Goal: Transaction & Acquisition: Register for event/course

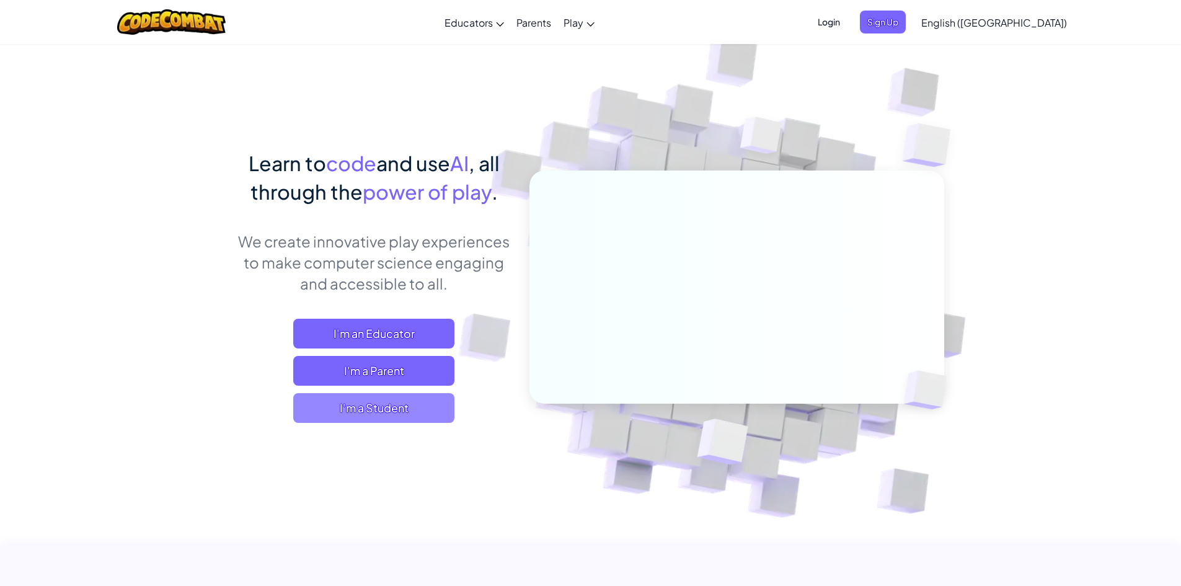
click at [371, 406] on span "I'm a Student" at bounding box center [373, 408] width 161 height 30
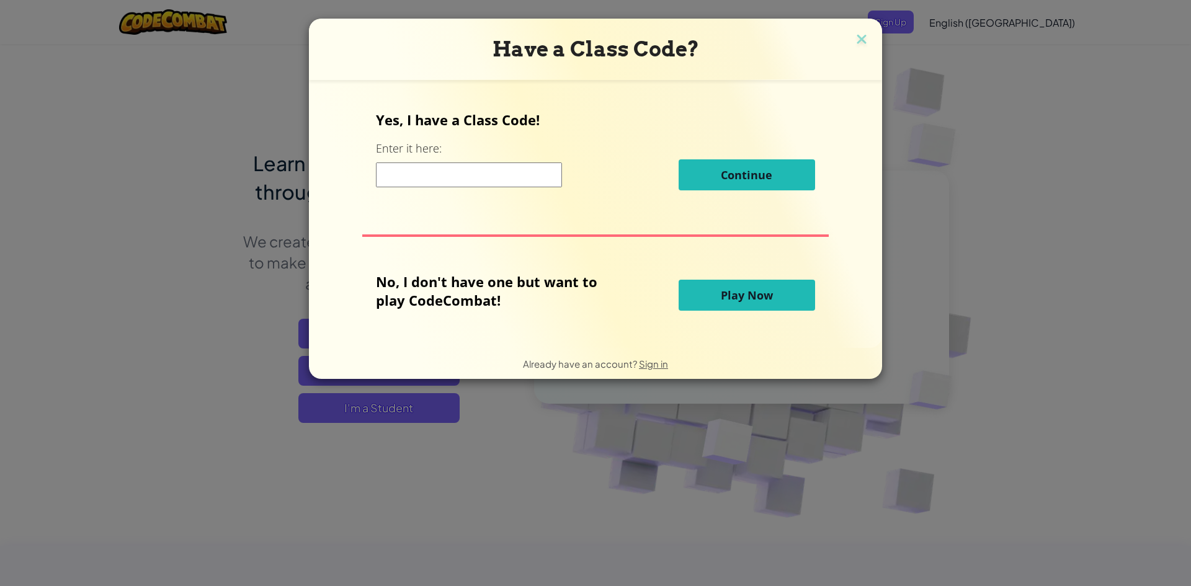
click at [433, 168] on input at bounding box center [469, 174] width 186 height 25
click at [854, 39] on img at bounding box center [861, 40] width 16 height 19
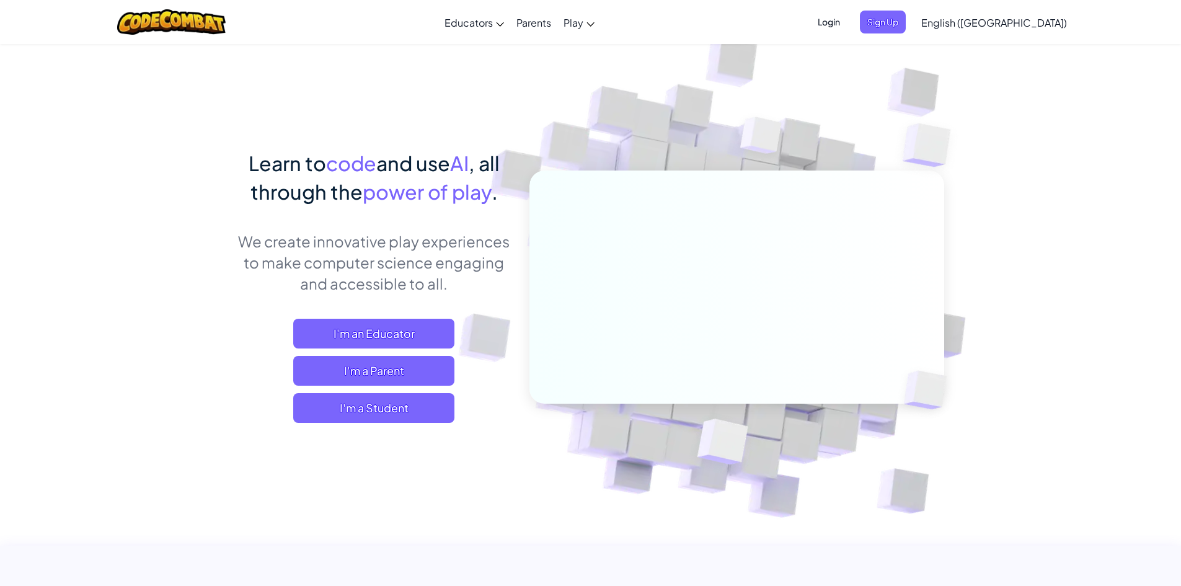
click at [848, 25] on span "Login" at bounding box center [828, 22] width 37 height 23
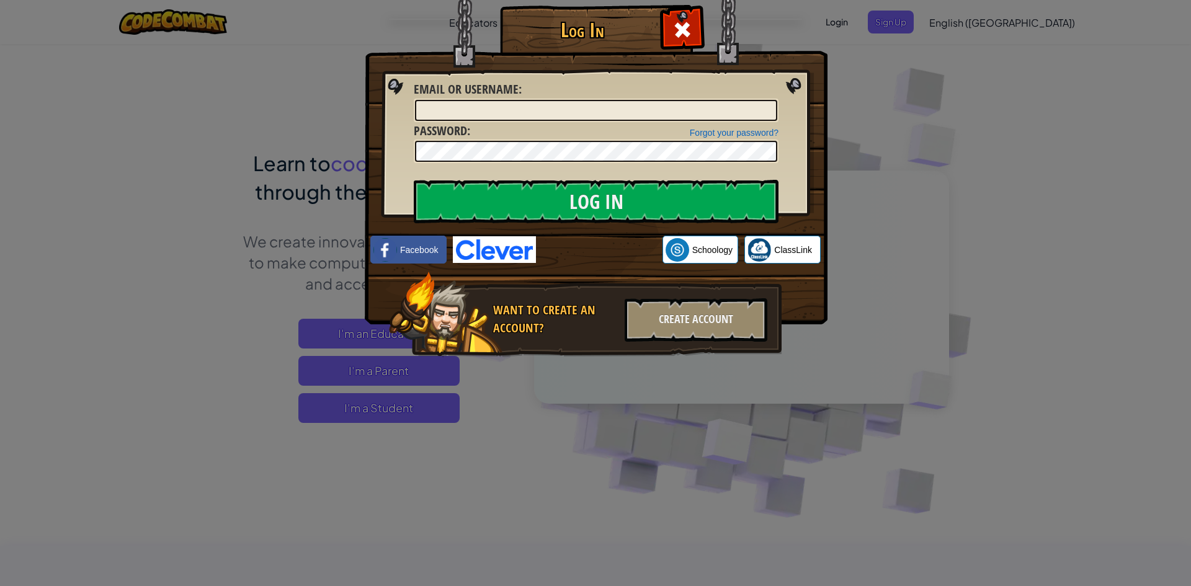
click at [889, 107] on div "Log In Unknown Error Email or Username : Forgot your password? Password : Log I…" at bounding box center [595, 293] width 1191 height 586
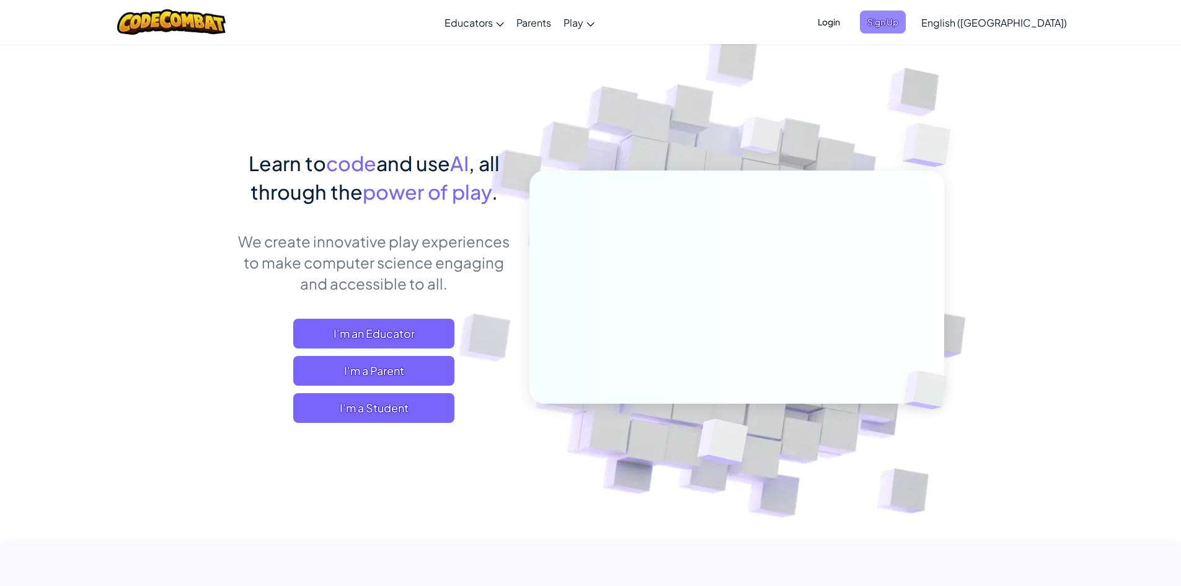
click at [906, 23] on span "Sign Up" at bounding box center [883, 22] width 46 height 23
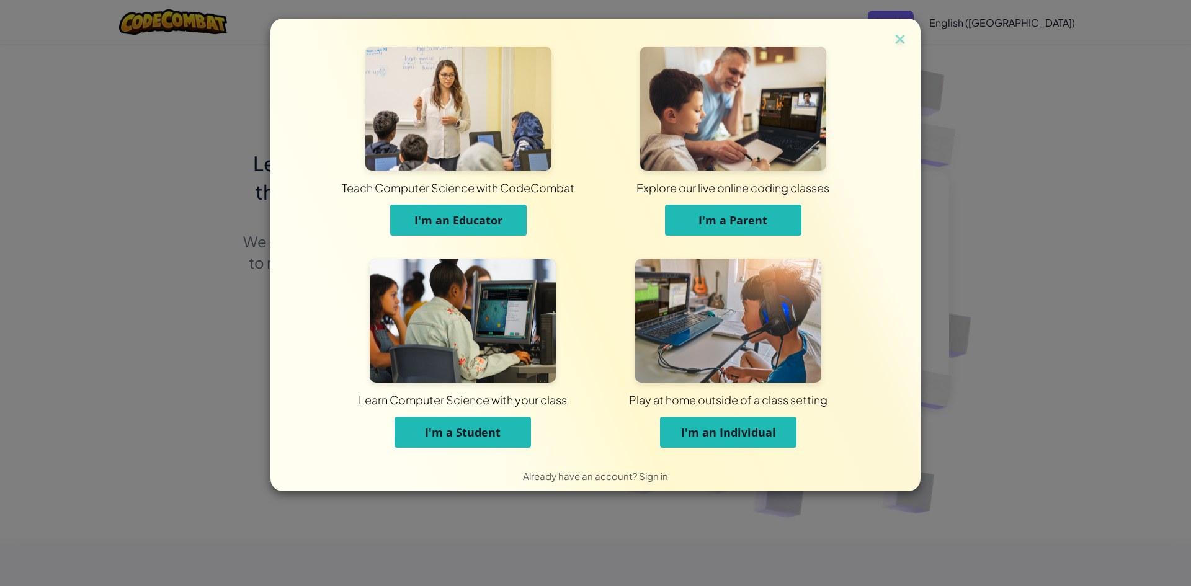
click at [446, 428] on span "I'm a Student" at bounding box center [463, 432] width 76 height 15
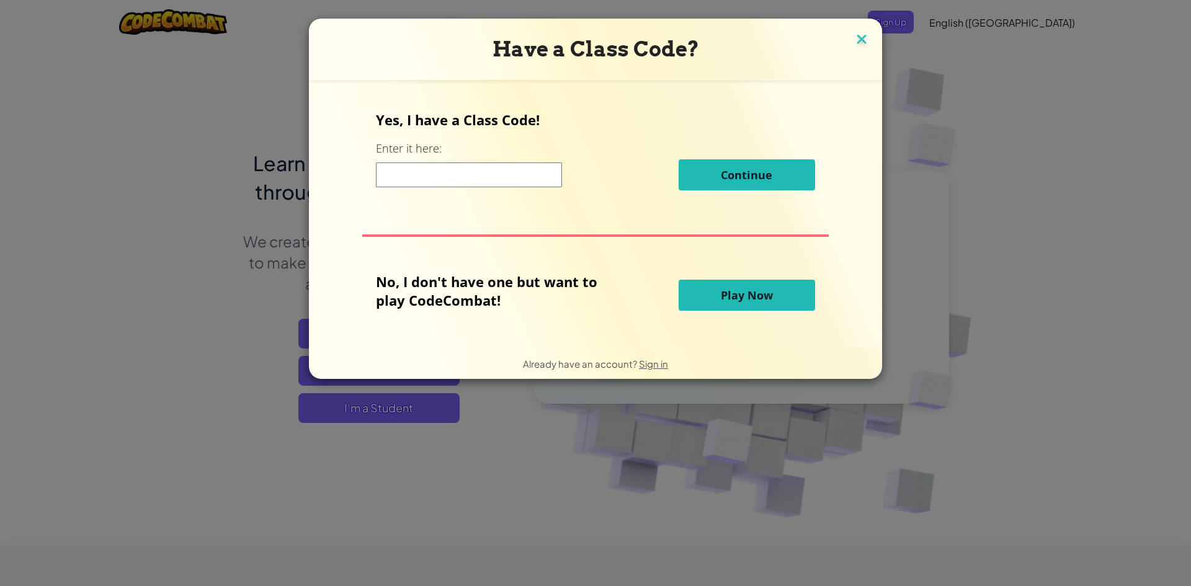
click at [853, 37] on img at bounding box center [861, 40] width 16 height 19
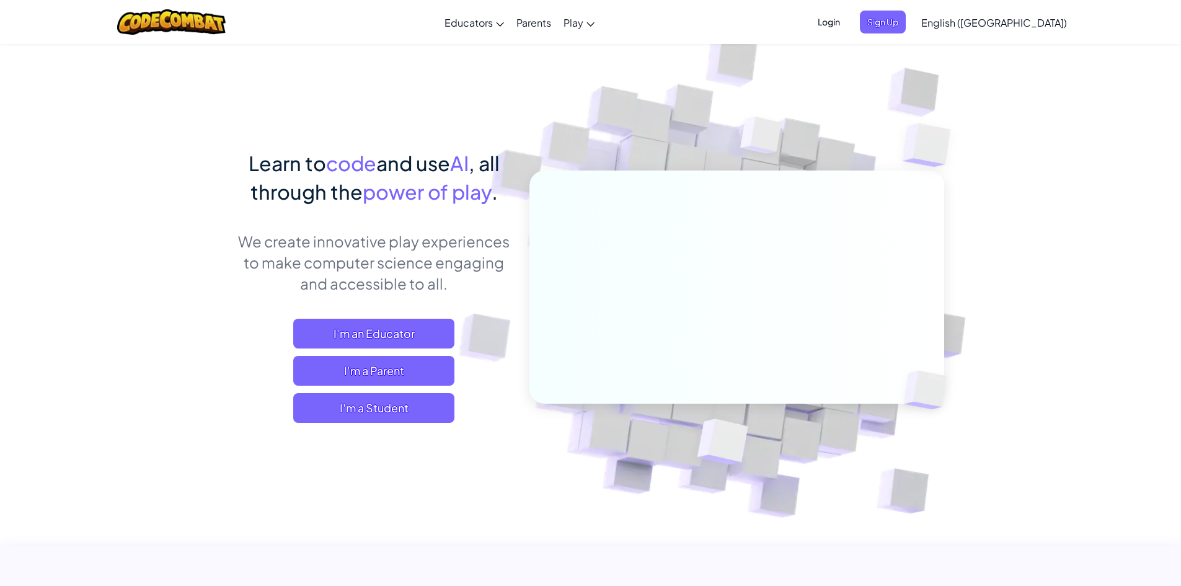
click at [848, 20] on span "Login" at bounding box center [828, 22] width 37 height 23
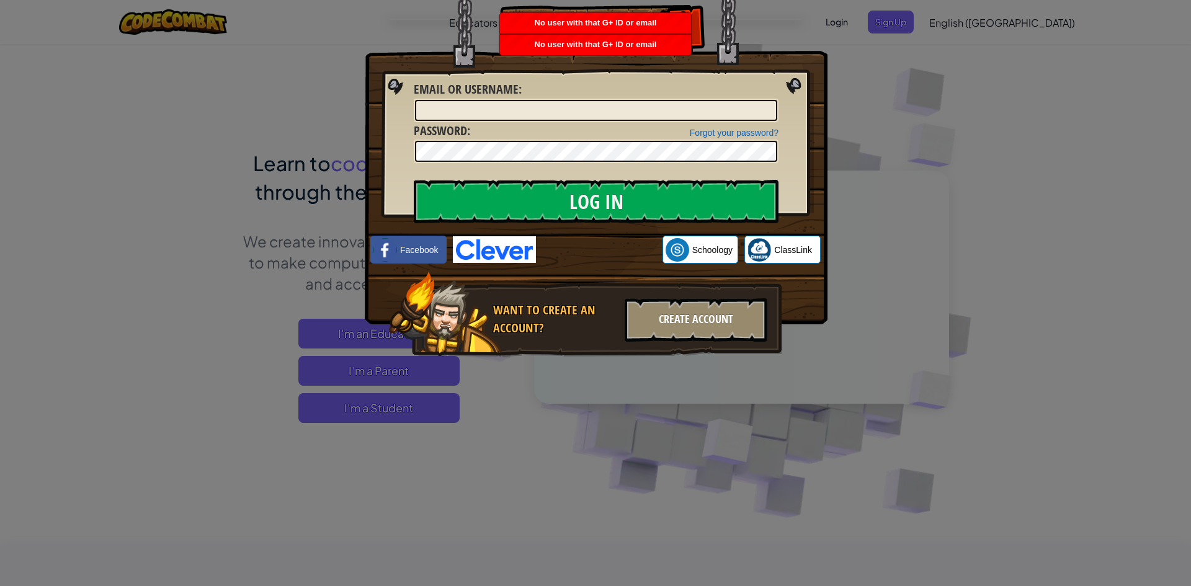
click at [692, 335] on div "Create Account" at bounding box center [695, 319] width 143 height 43
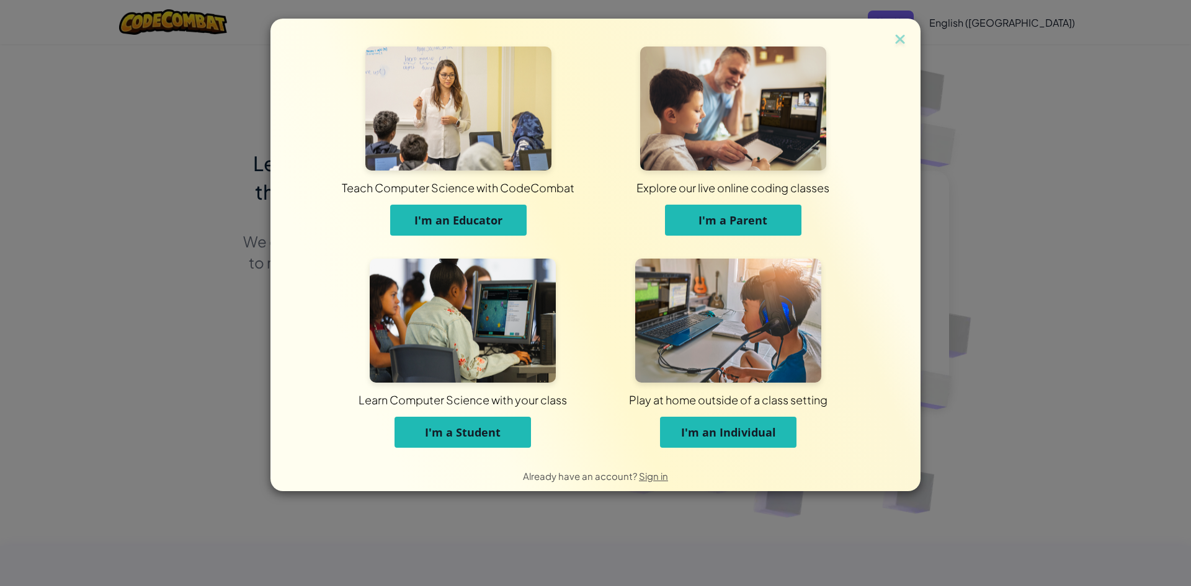
click at [499, 435] on span "I'm a Student" at bounding box center [463, 432] width 76 height 15
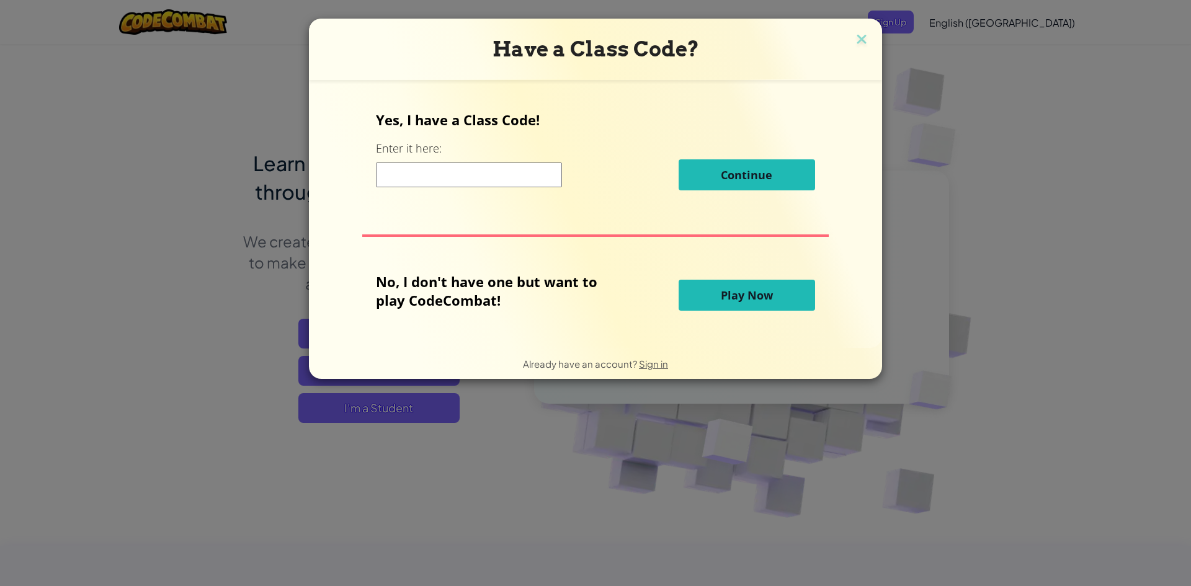
click at [460, 192] on div "Yes, I have a Class Code! Enter it here: Continue" at bounding box center [595, 154] width 438 height 89
drag, startPoint x: 445, startPoint y: 179, endPoint x: 442, endPoint y: 208, distance: 29.9
click at [442, 203] on div "Yes, I have a Class Code! Enter it here: Continue No, I don't have one but want…" at bounding box center [595, 213] width 548 height 243
click at [437, 171] on input at bounding box center [469, 174] width 186 height 25
drag, startPoint x: 437, startPoint y: 171, endPoint x: 406, endPoint y: 174, distance: 30.5
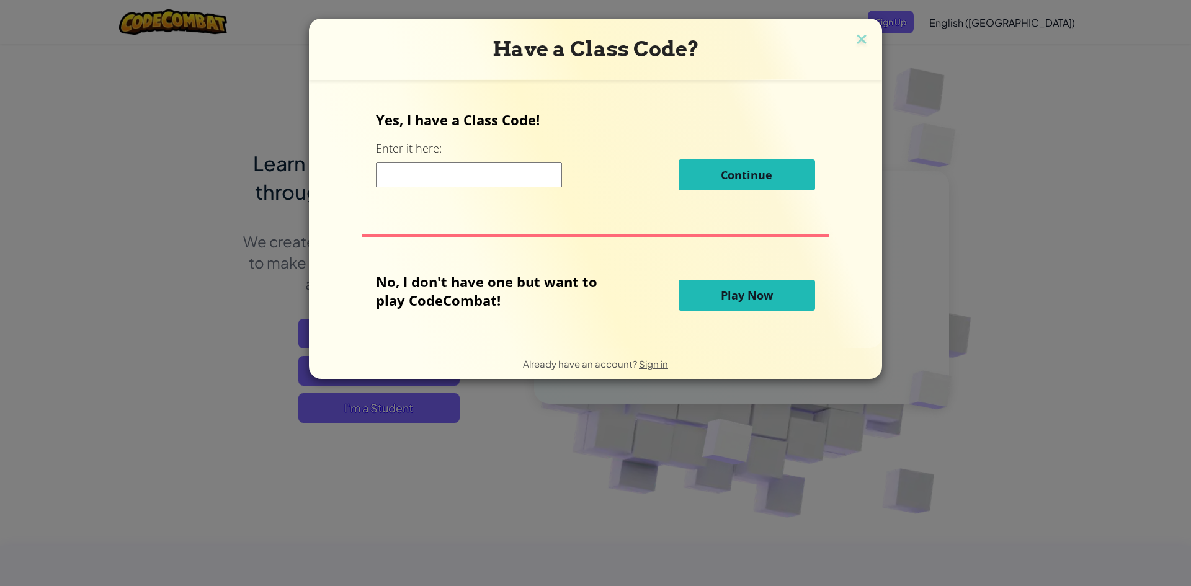
click at [406, 174] on input at bounding box center [469, 174] width 186 height 25
click at [853, 33] on img at bounding box center [861, 40] width 16 height 19
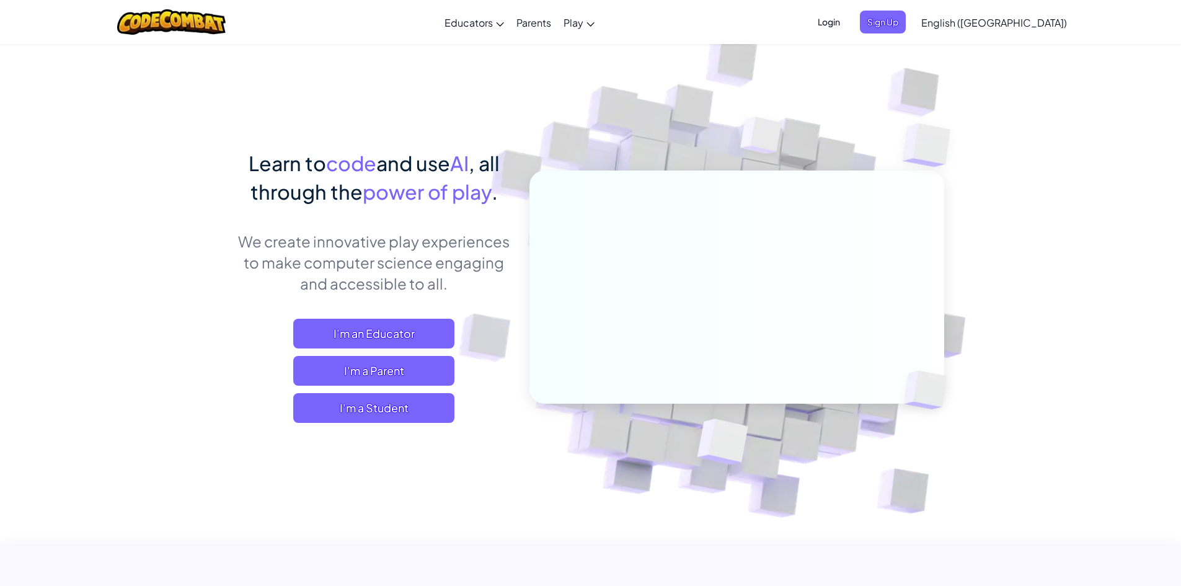
click at [848, 14] on span "Login" at bounding box center [828, 22] width 37 height 23
